Goal: Task Accomplishment & Management: Use online tool/utility

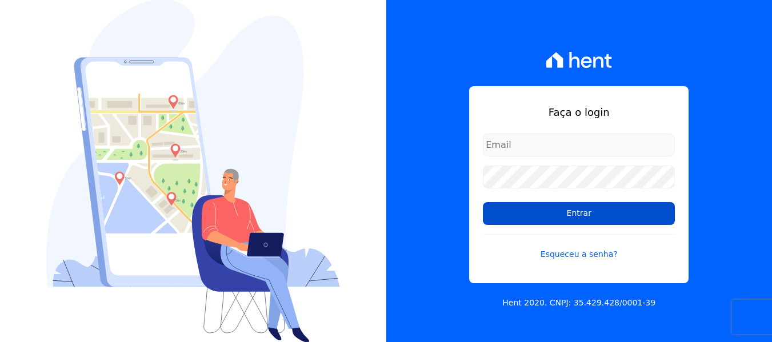
type input "[EMAIL_ADDRESS][DOMAIN_NAME]"
click at [554, 211] on input "Entrar" at bounding box center [579, 213] width 192 height 23
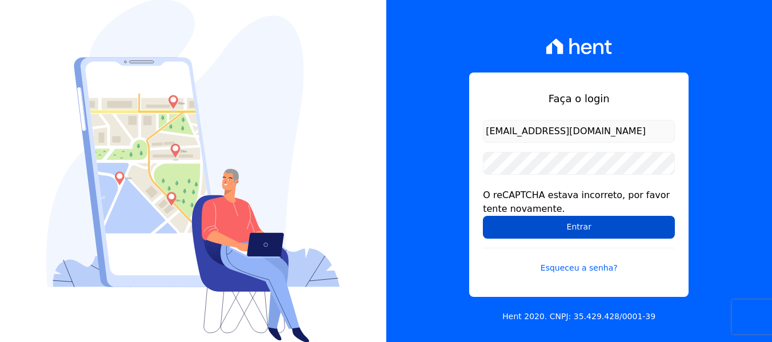
drag, startPoint x: 566, startPoint y: 226, endPoint x: 568, endPoint y: 232, distance: 6.0
click at [566, 227] on input "Entrar" at bounding box center [579, 227] width 192 height 23
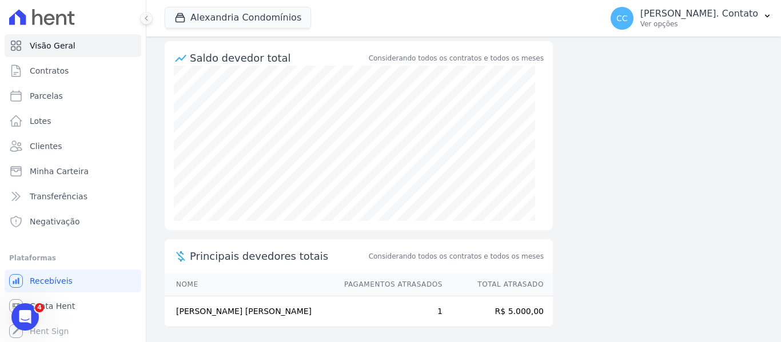
scroll to position [118, 0]
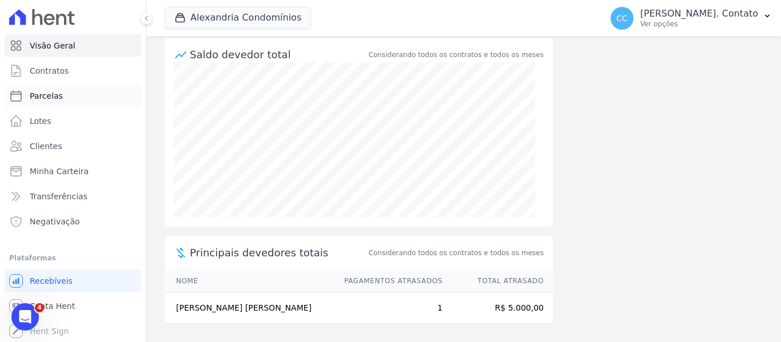
click at [57, 93] on span "Parcelas" at bounding box center [46, 95] width 33 height 11
select select
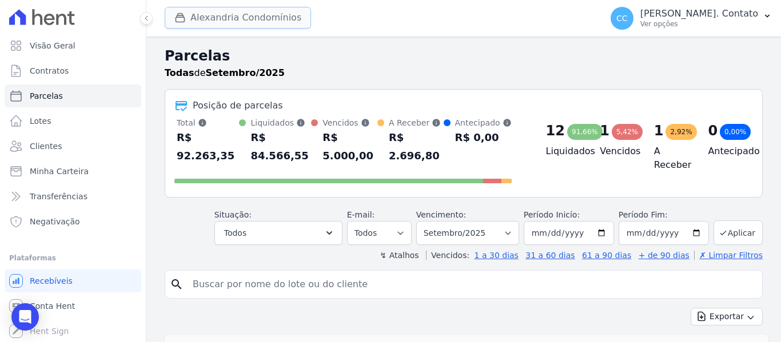
drag, startPoint x: 203, startPoint y: 7, endPoint x: 203, endPoint y: 14, distance: 6.3
click at [203, 9] on button "Alexandria Condomínios" at bounding box center [238, 18] width 146 height 22
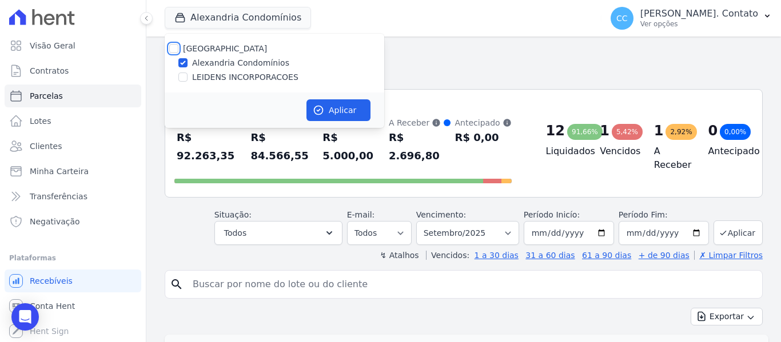
click at [177, 48] on input "[GEOGRAPHIC_DATA]" at bounding box center [173, 48] width 9 height 9
checkbox input "true"
click at [349, 103] on button "Aplicar" at bounding box center [338, 110] width 64 height 22
select select
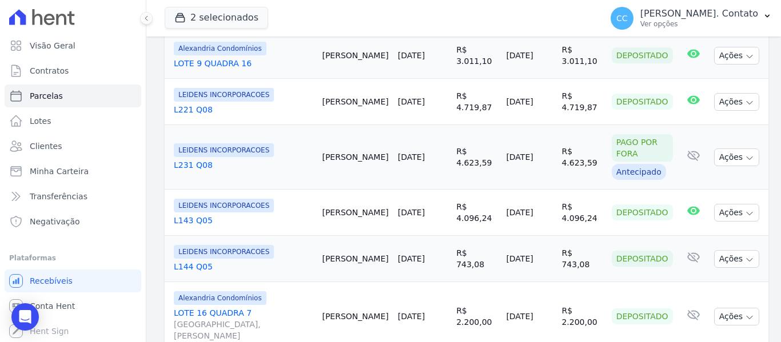
scroll to position [1314, 0]
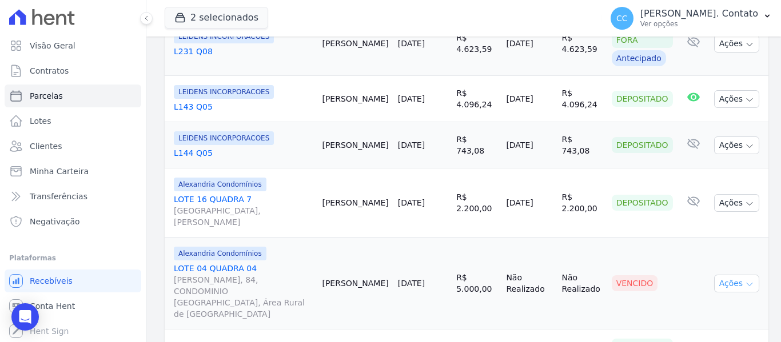
click at [745, 280] on icon "button" at bounding box center [749, 284] width 9 height 9
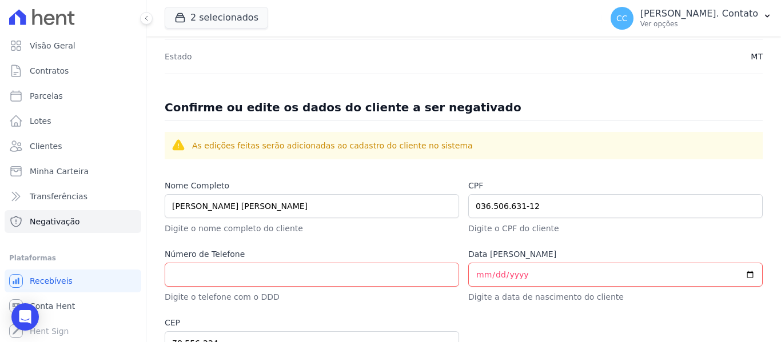
scroll to position [400, 0]
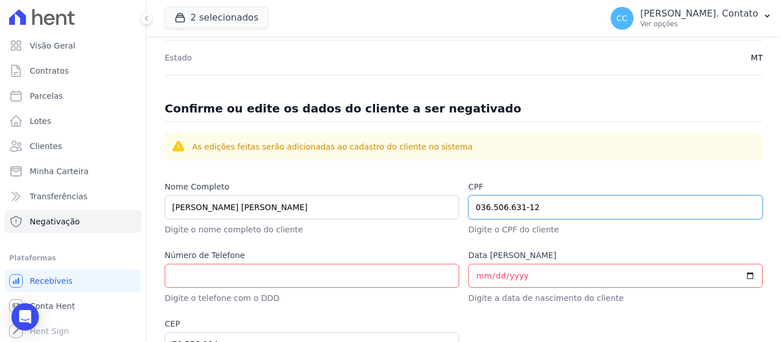
drag, startPoint x: 537, startPoint y: 211, endPoint x: 447, endPoint y: 209, distance: 89.7
click at [447, 209] on div "Nome Completo [PERSON_NAME] [PERSON_NAME] Digite o nome completo do cliente CPF…" at bounding box center [464, 344] width 598 height 327
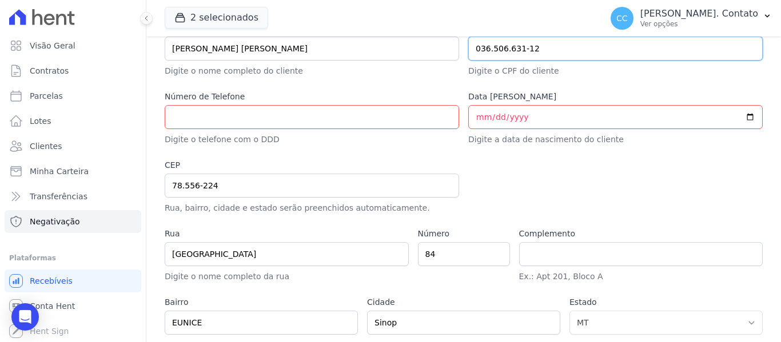
scroll to position [571, 0]
